Goal: Information Seeking & Learning: Learn about a topic

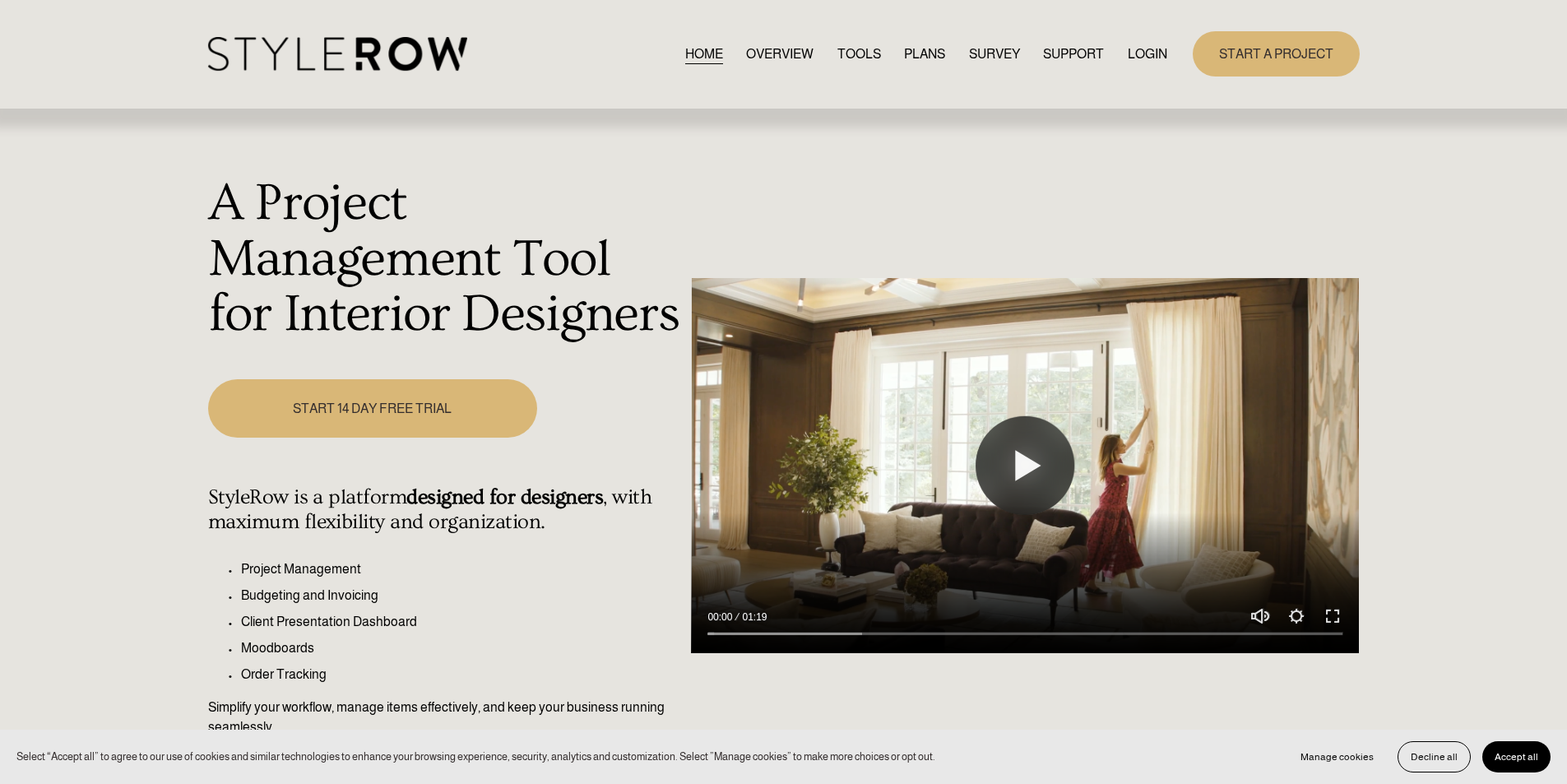
click at [1133, 45] on link "LOGIN" at bounding box center [1147, 54] width 40 height 22
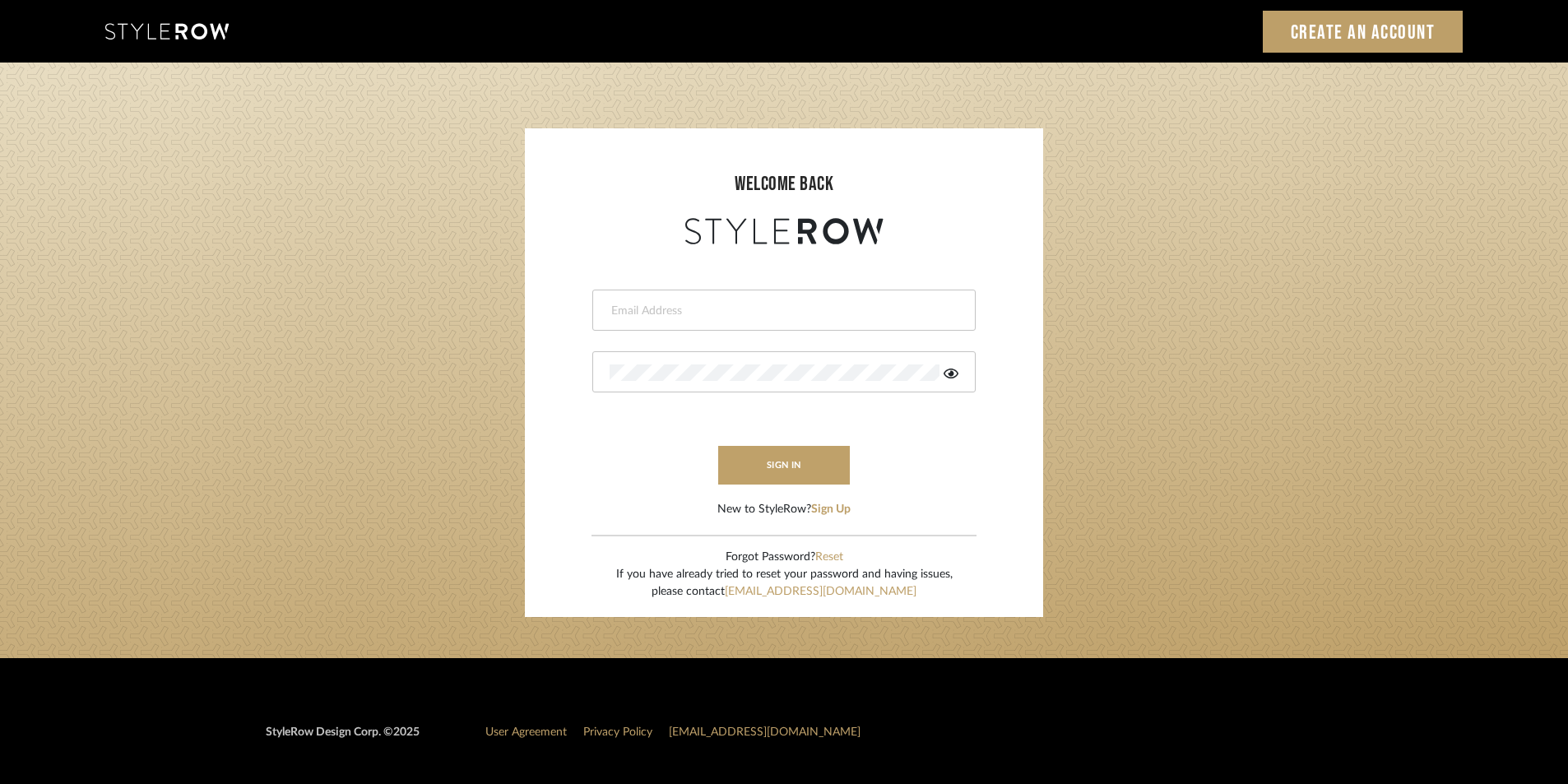
type input "stylerowproducts1@mancini-design.com"
click at [949, 379] on icon at bounding box center [951, 373] width 15 height 13
click at [949, 379] on icon at bounding box center [952, 373] width 17 height 13
click at [783, 451] on button "sign in" at bounding box center [784, 465] width 132 height 39
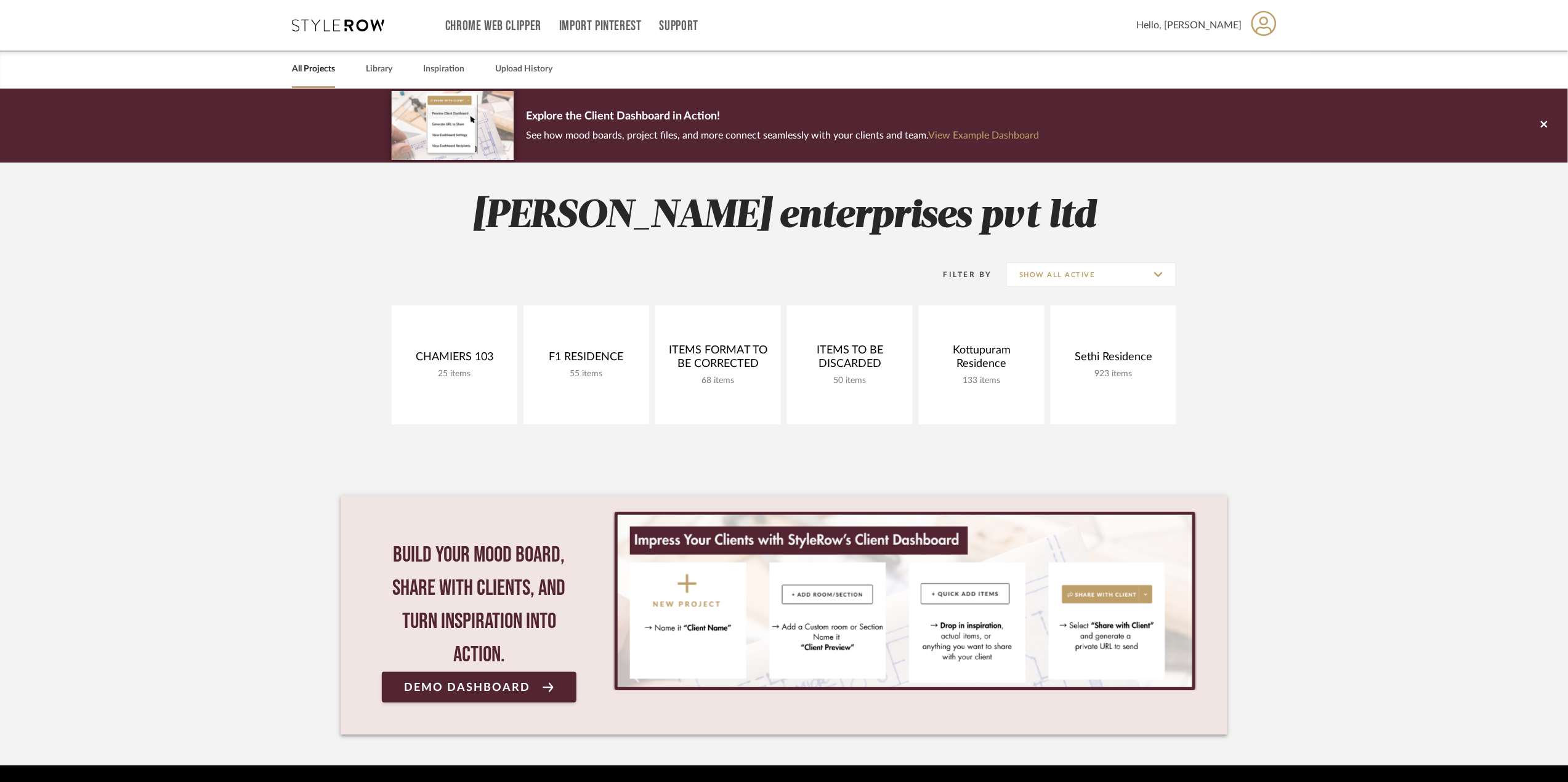
click at [363, 65] on div "All Projects Library Inspiration Upload History" at bounding box center [783, 69] width 1021 height 38
click at [374, 72] on link "Library" at bounding box center [379, 70] width 26 height 17
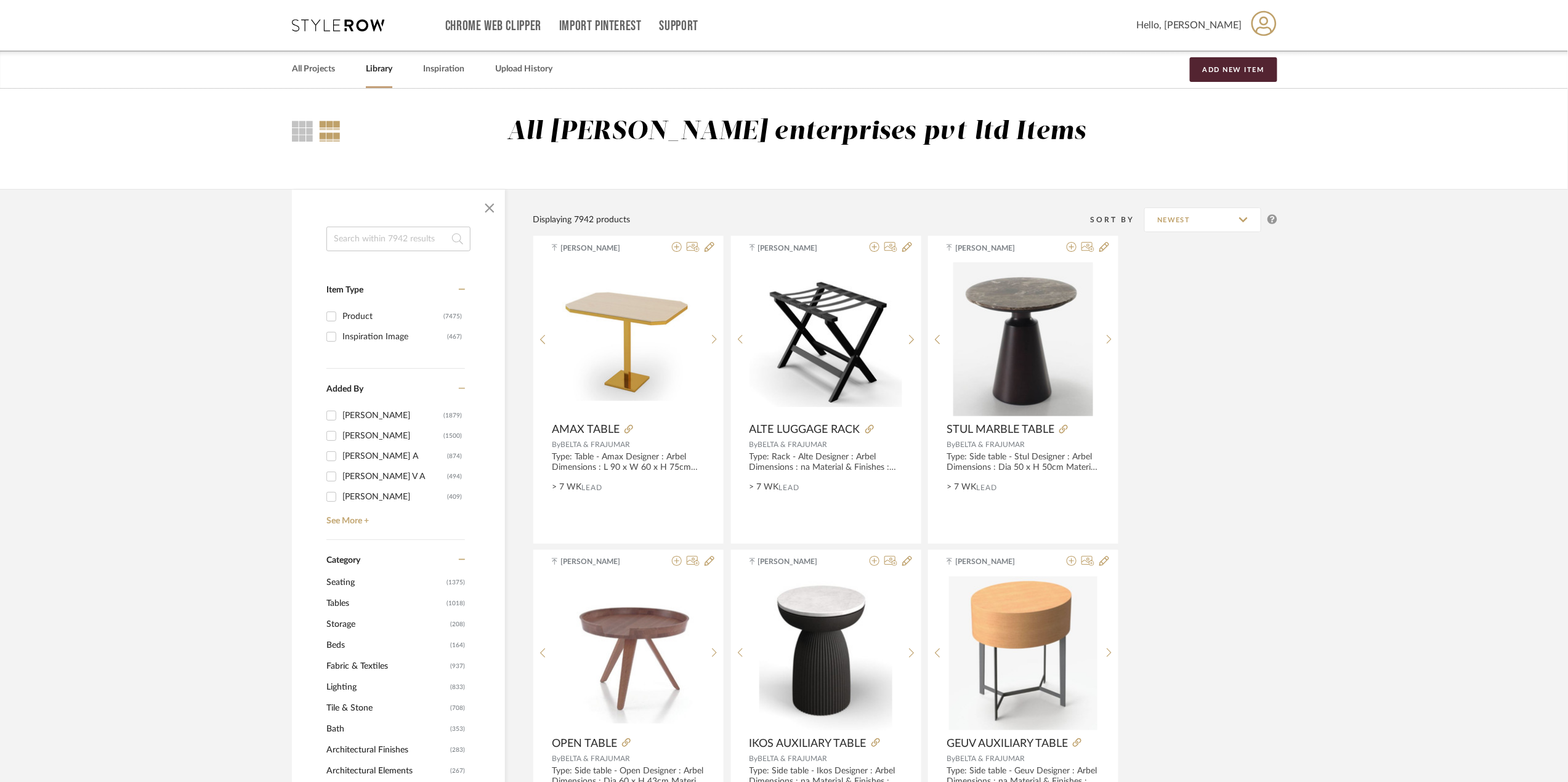
click at [397, 237] on input at bounding box center [398, 239] width 144 height 25
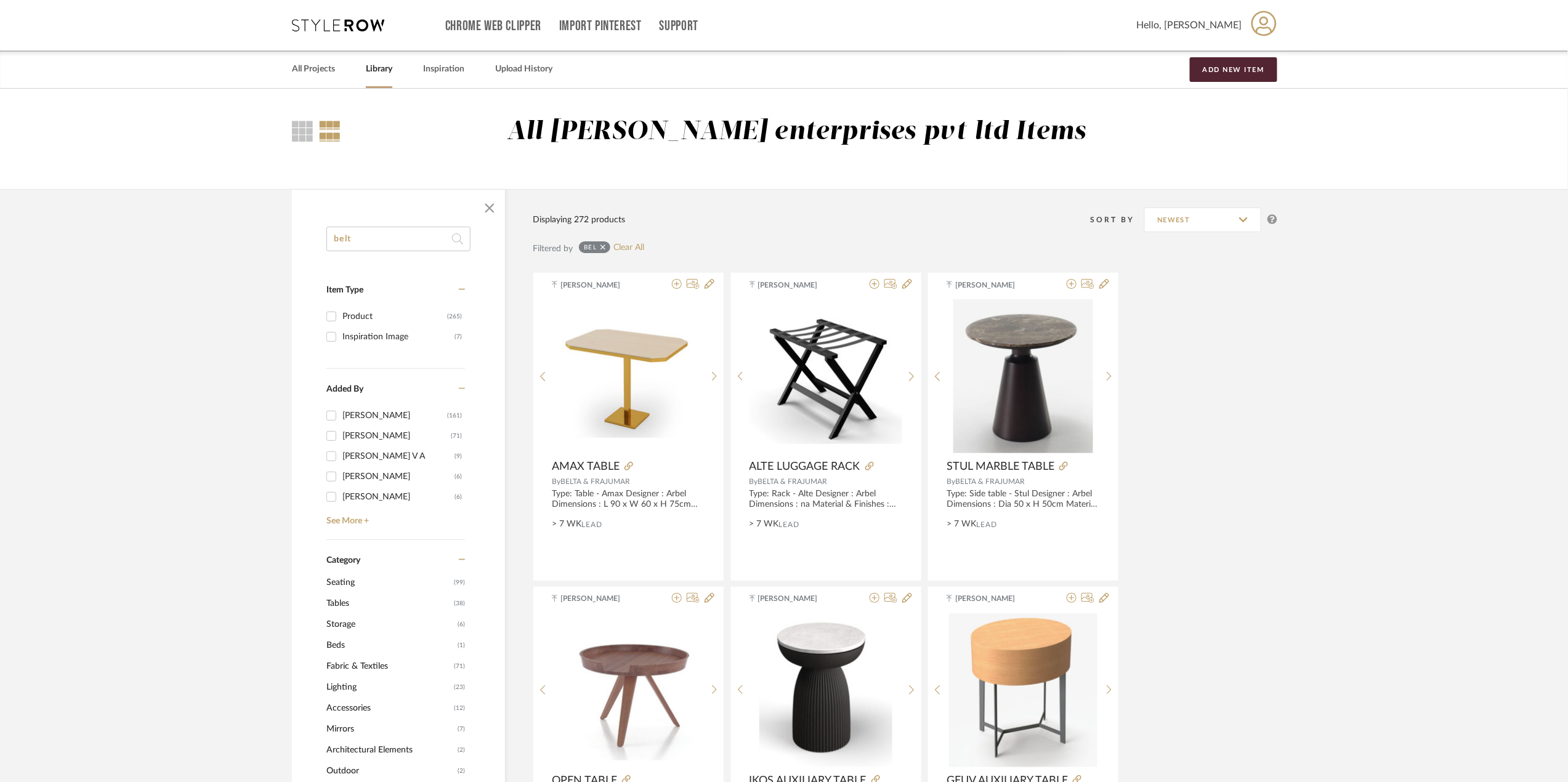
type input "belta"
drag, startPoint x: 407, startPoint y: 233, endPoint x: 272, endPoint y: 255, distance: 136.8
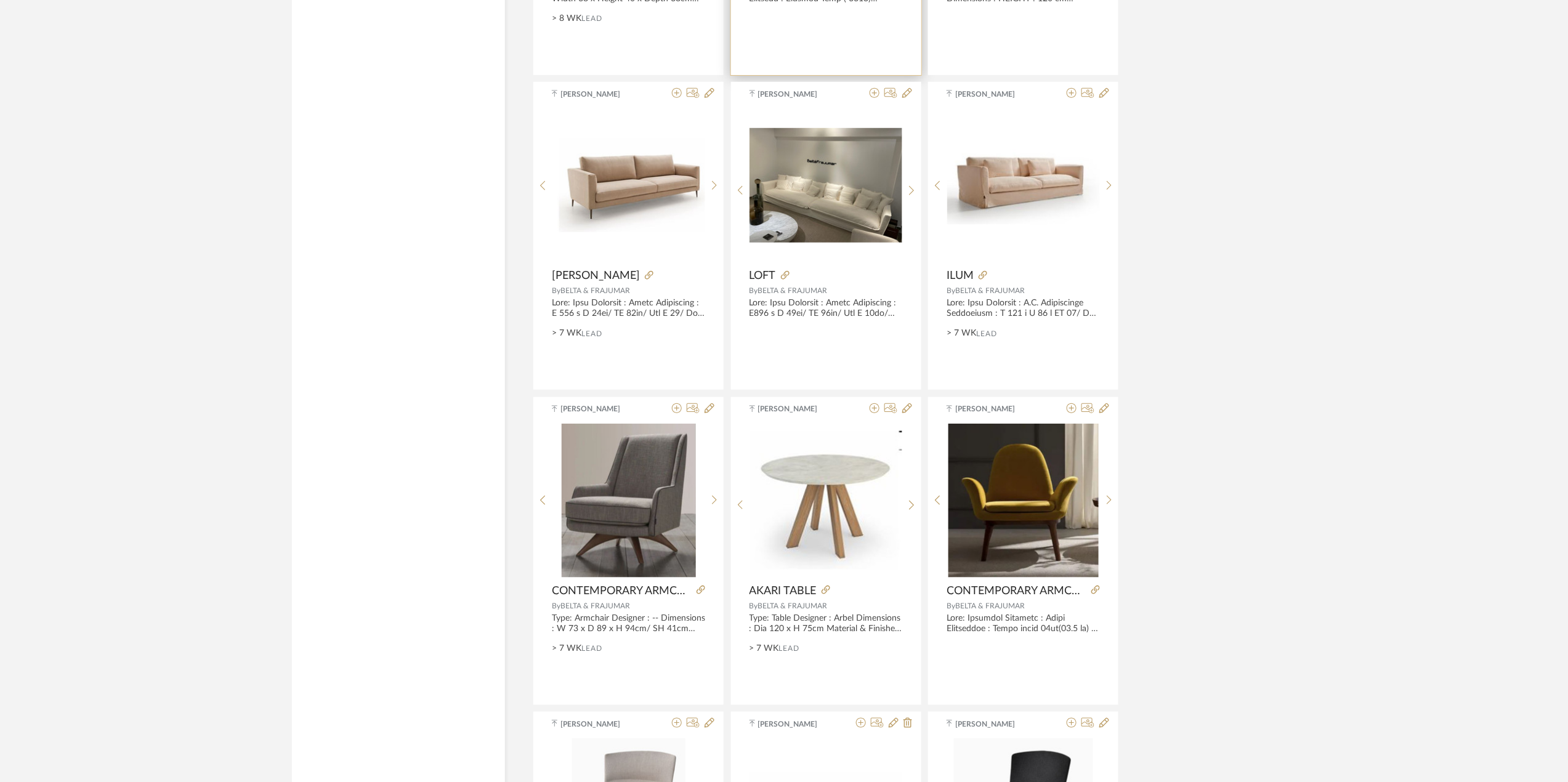
scroll to position [2956, 0]
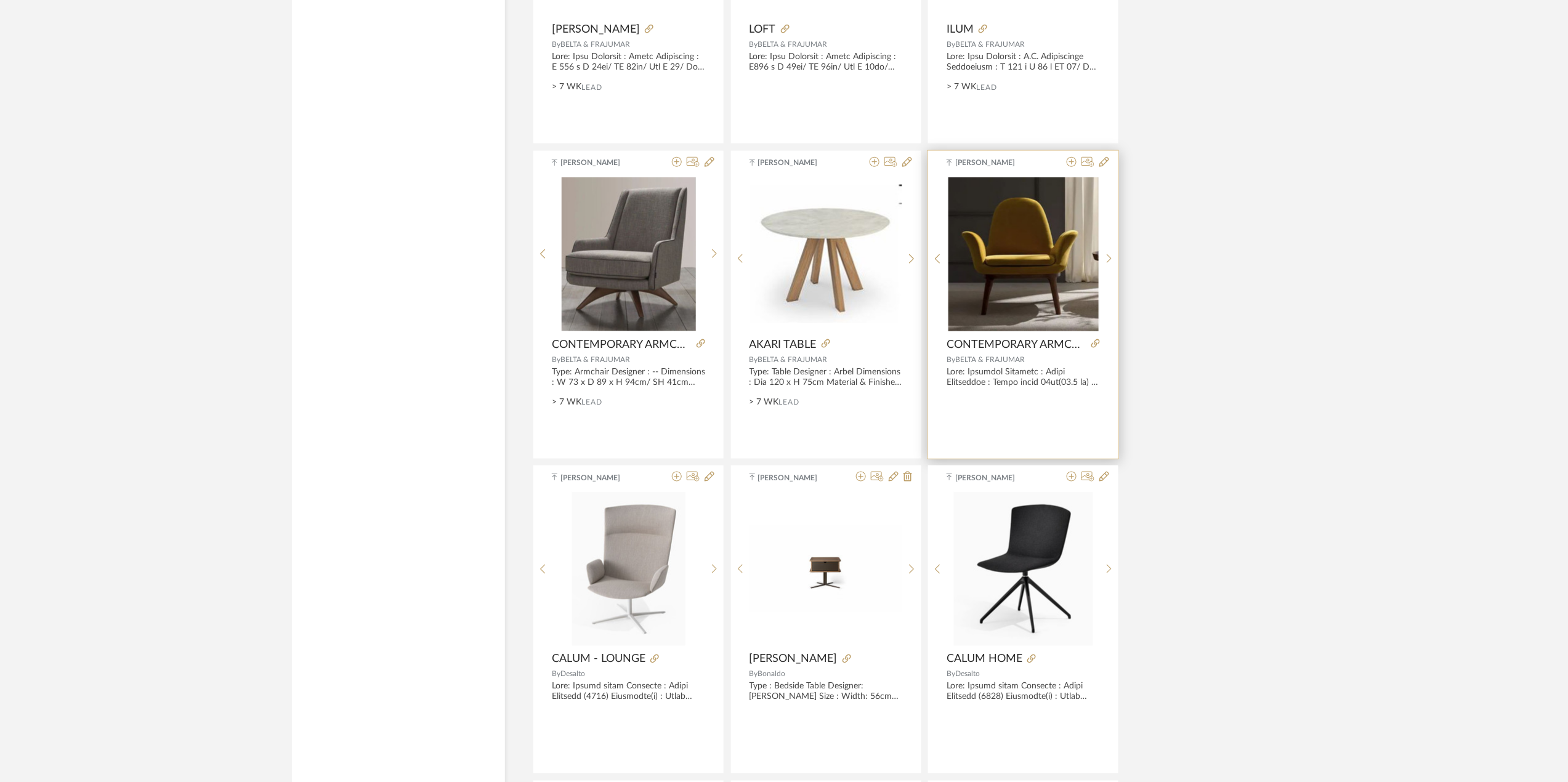
type input "contemporary"
click at [0, 0] on img at bounding box center [0, 0] width 0 height 0
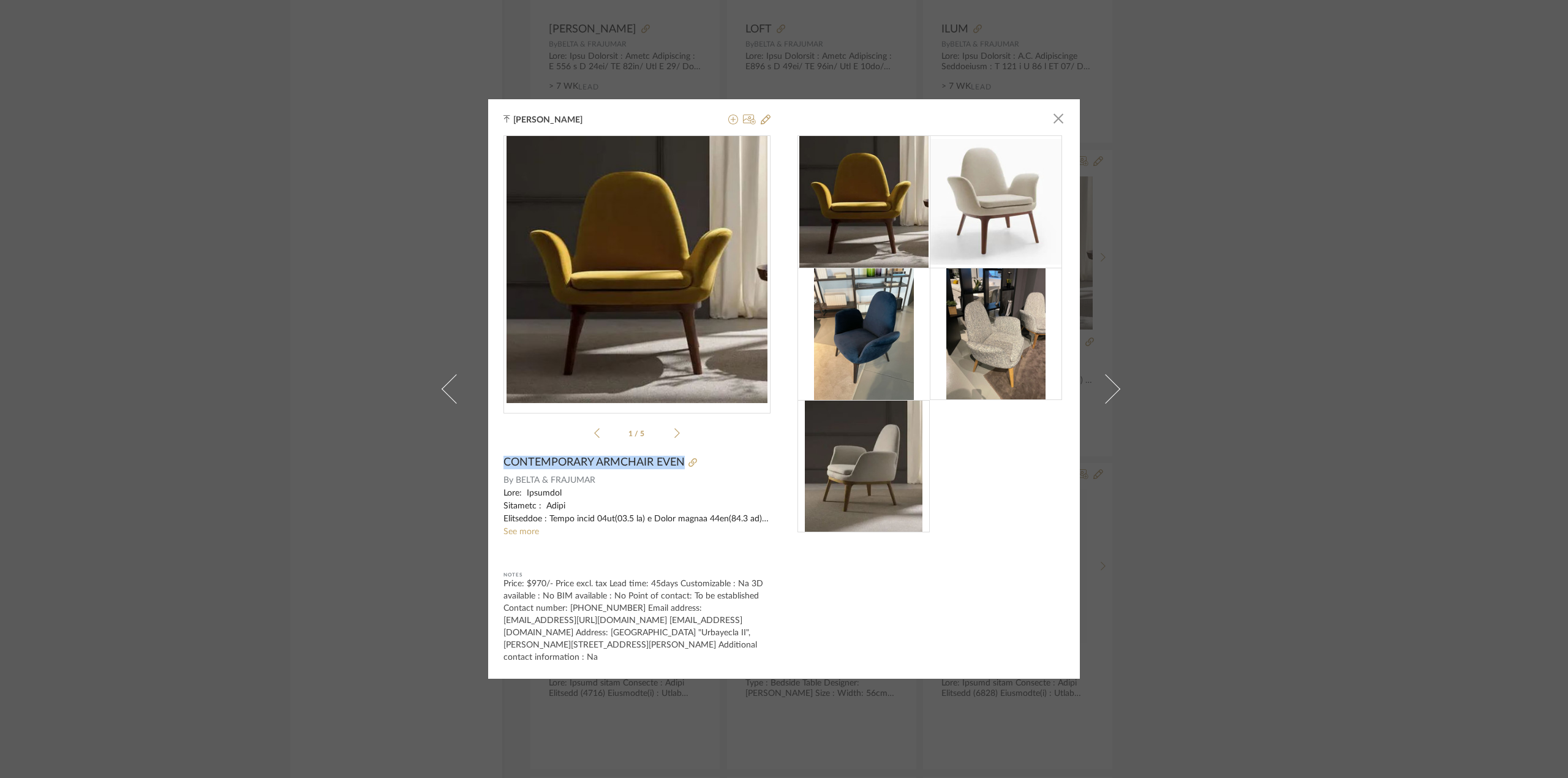
drag, startPoint x: 681, startPoint y: 461, endPoint x: 494, endPoint y: 468, distance: 187.1
click at [494, 468] on div "[PERSON_NAME] × 1 / 5 CONTEMPORARY ARMCHAIR EVEN By [PERSON_NAME] & FRAJUMAR Se…" at bounding box center [784, 389] width 592 height 579
copy div "CONTEMPORARY ARMCHAIR EVEN"
click at [516, 479] on span "BELTA & FRAJUMAR" at bounding box center [643, 480] width 255 height 13
drag, startPoint x: 512, startPoint y: 479, endPoint x: 605, endPoint y: 473, distance: 93.2
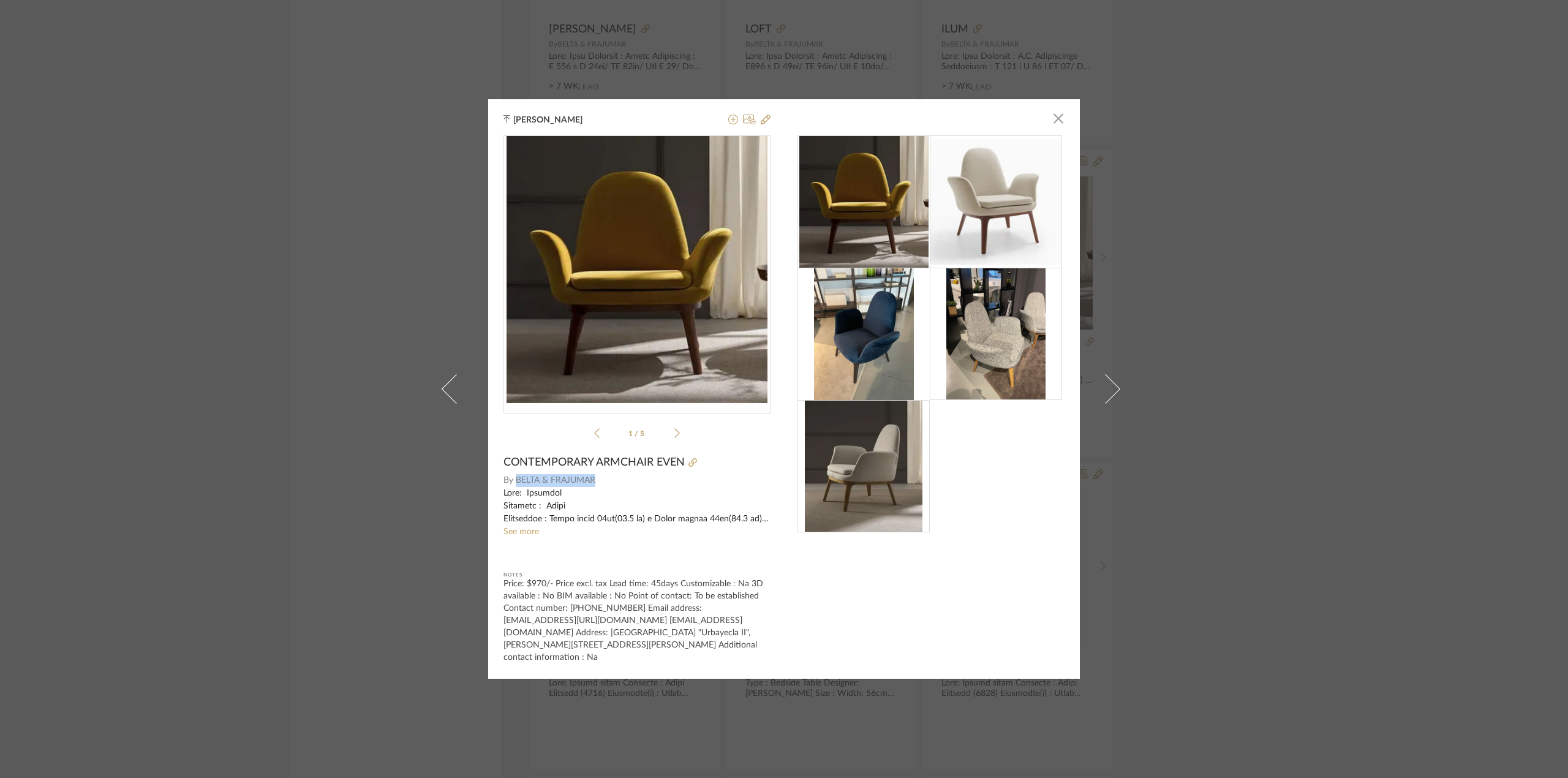
click at [605, 473] on div "1 / 5 CONTEMPORARY ARMCHAIR EVEN By [PERSON_NAME] & FRAJUMAR See more Notes Pri…" at bounding box center [637, 399] width 267 height 528
copy span "BELTA & FRAJUMAR"
click at [1061, 119] on div "[PERSON_NAME] × 1 / 5 CONTEMPORARY ARMCHAIR EVEN By [PERSON_NAME] & FRAJUMAR Se…" at bounding box center [784, 389] width 592 height 579
click at [1054, 118] on span "button" at bounding box center [1059, 119] width 25 height 25
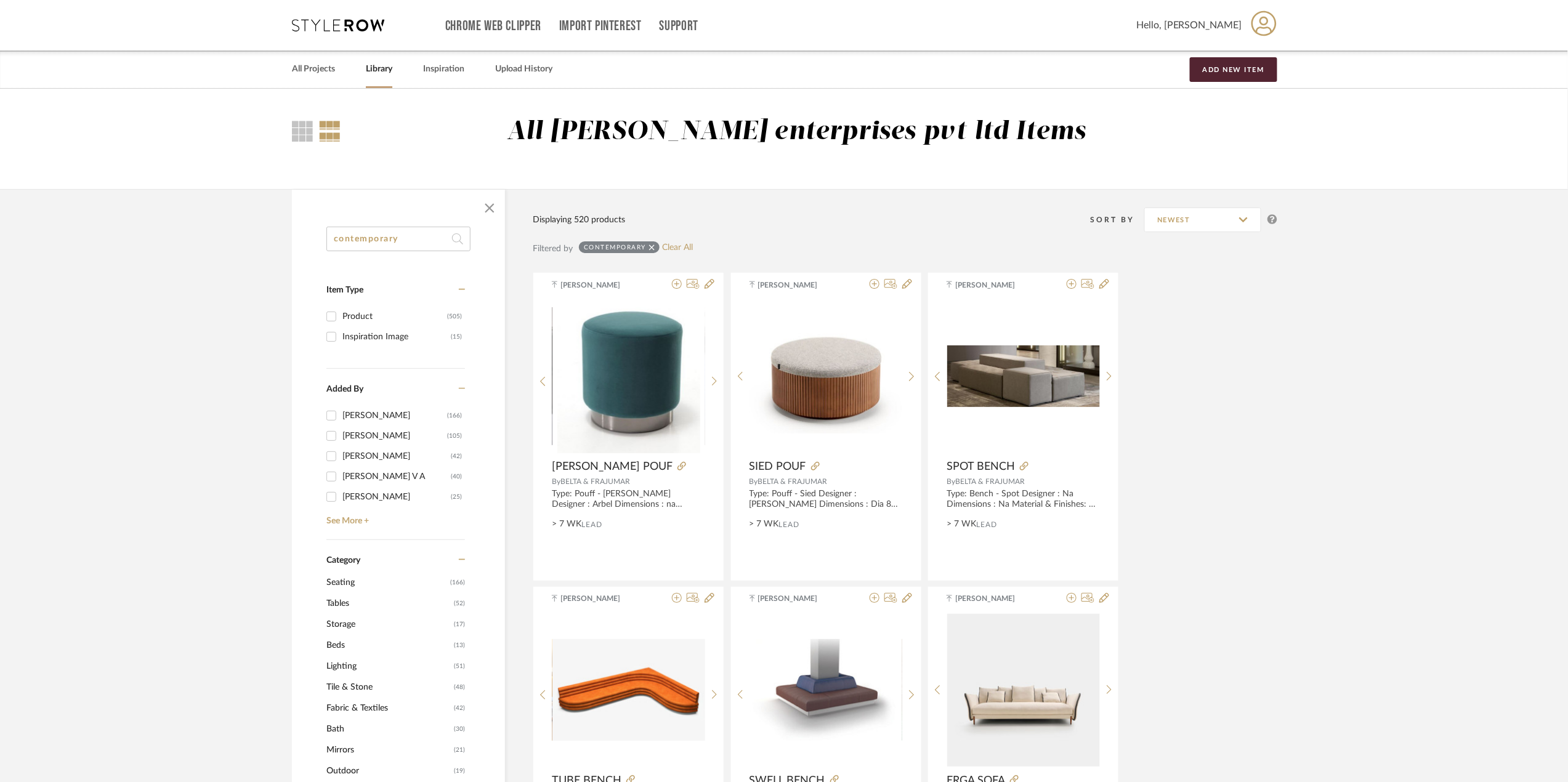
click at [419, 233] on input "contemporary" at bounding box center [398, 239] width 144 height 25
drag, startPoint x: 419, startPoint y: 233, endPoint x: 202, endPoint y: 237, distance: 217.0
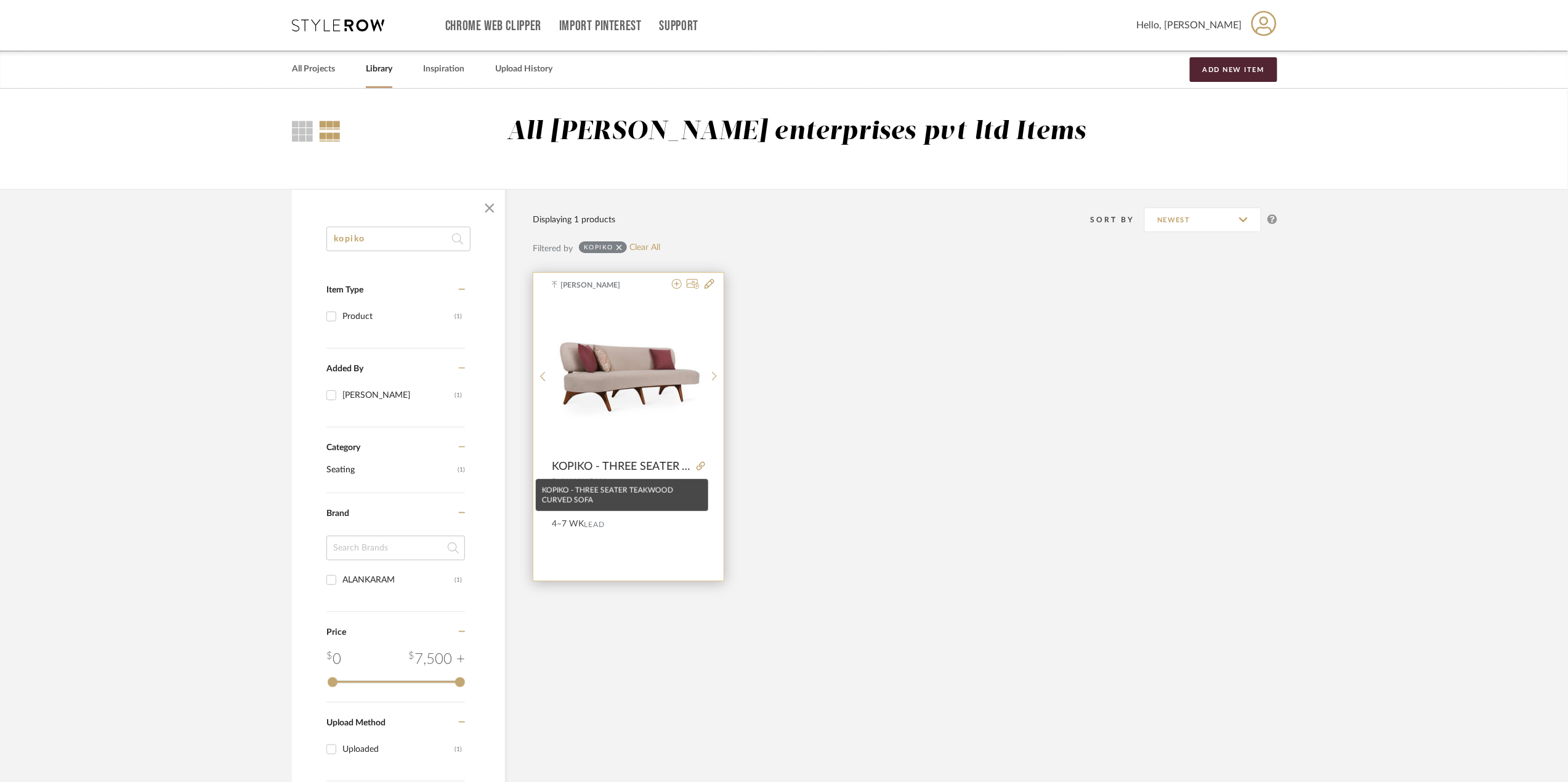
type input "kopiko"
click at [609, 465] on span "KOPIKO - THREE SEATER TEAKWOOD CURVED SOFA" at bounding box center [622, 467] width 140 height 14
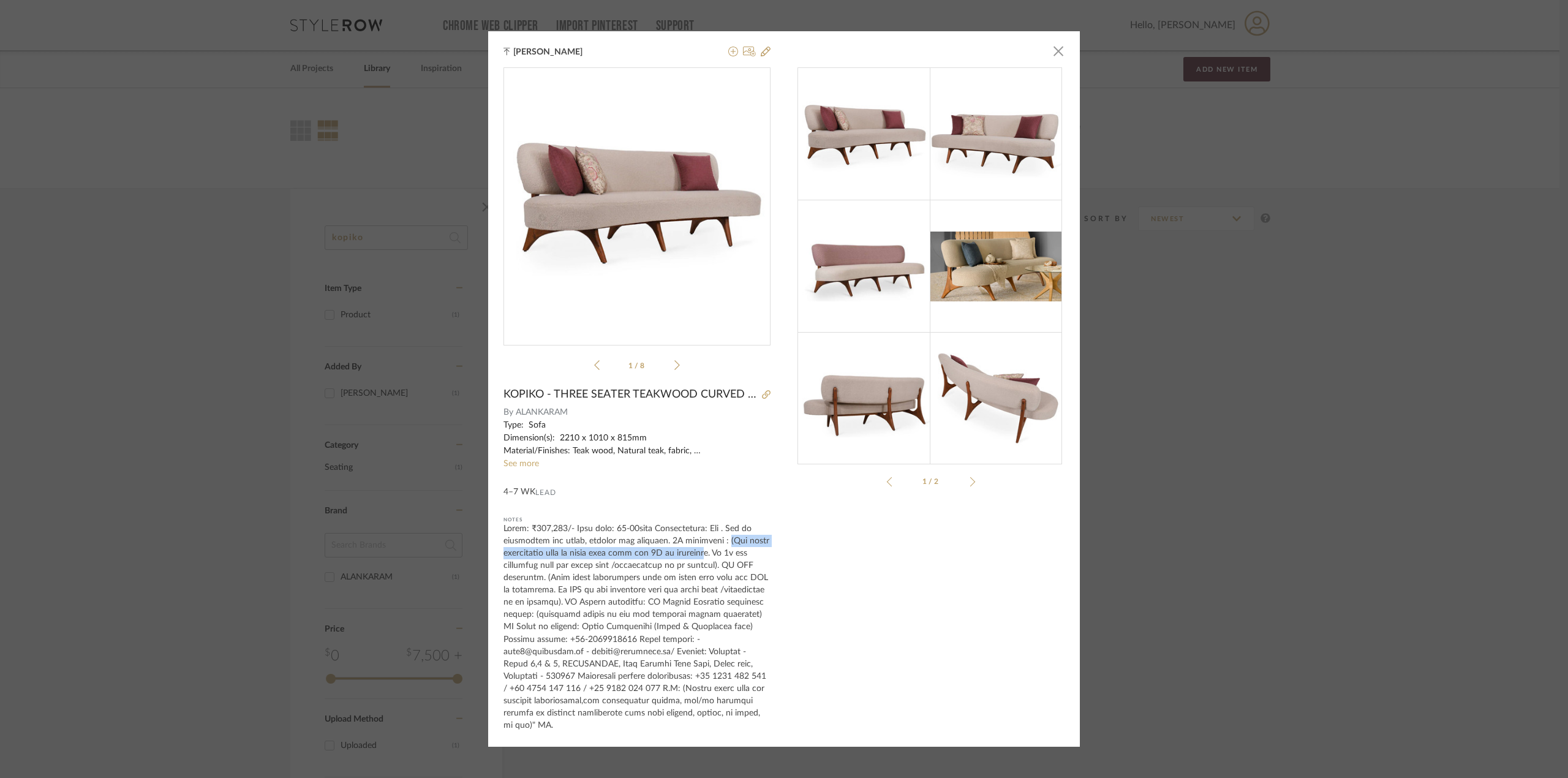
drag, startPoint x: 707, startPoint y: 544, endPoint x: 697, endPoint y: 562, distance: 20.6
click at [697, 562] on div at bounding box center [637, 627] width 267 height 208
click at [1046, 54] on span "button" at bounding box center [1059, 51] width 25 height 25
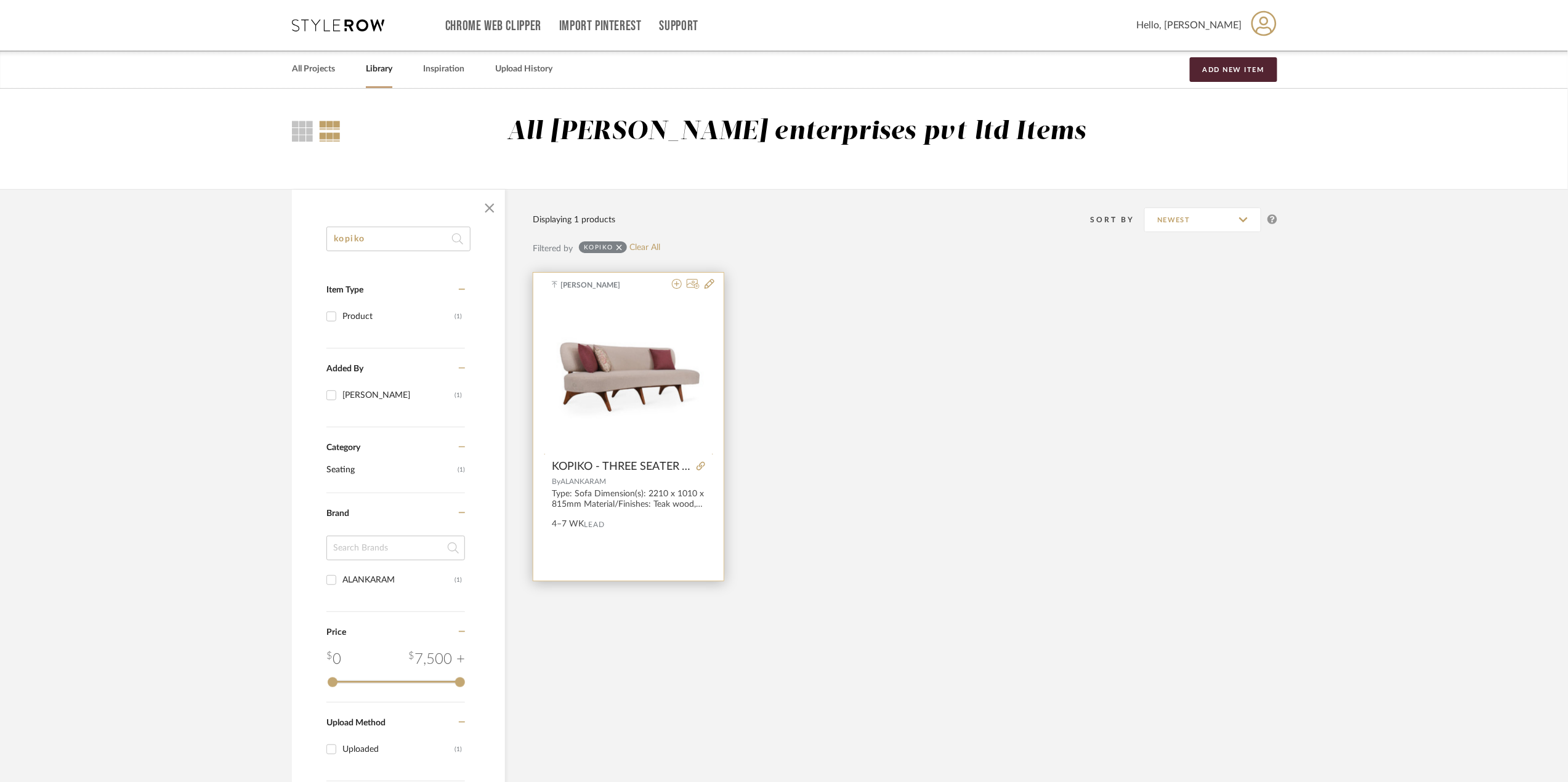
click at [614, 403] on div at bounding box center [628, 458] width 153 height 318
